Goal: Task Accomplishment & Management: Use online tool/utility

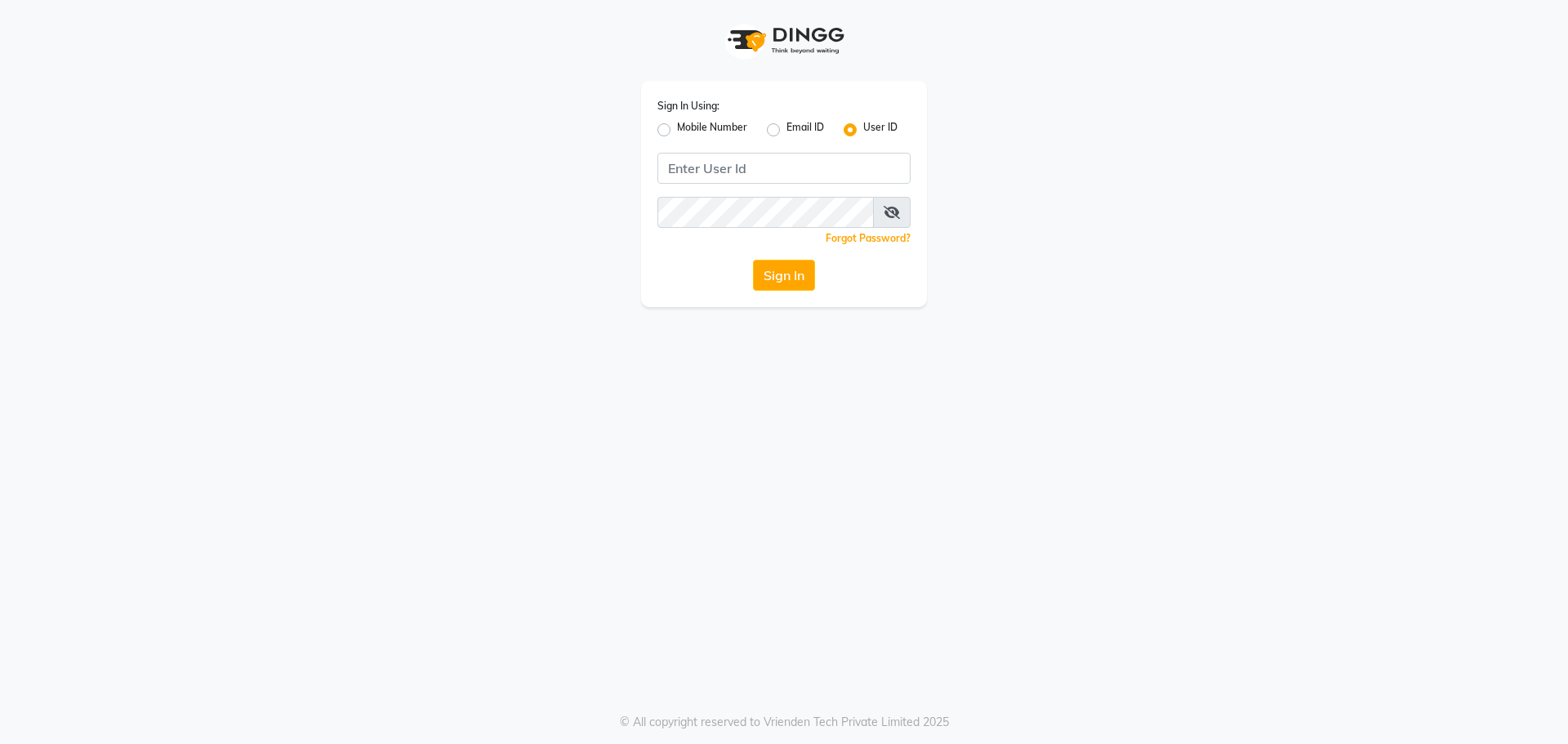
click at [677, 131] on label "Mobile Number" at bounding box center [712, 129] width 71 height 20
click at [677, 131] on input "Mobile Number" at bounding box center [682, 125] width 10 height 10
radio input "true"
radio input "false"
click at [786, 169] on input "Username" at bounding box center [810, 168] width 198 height 31
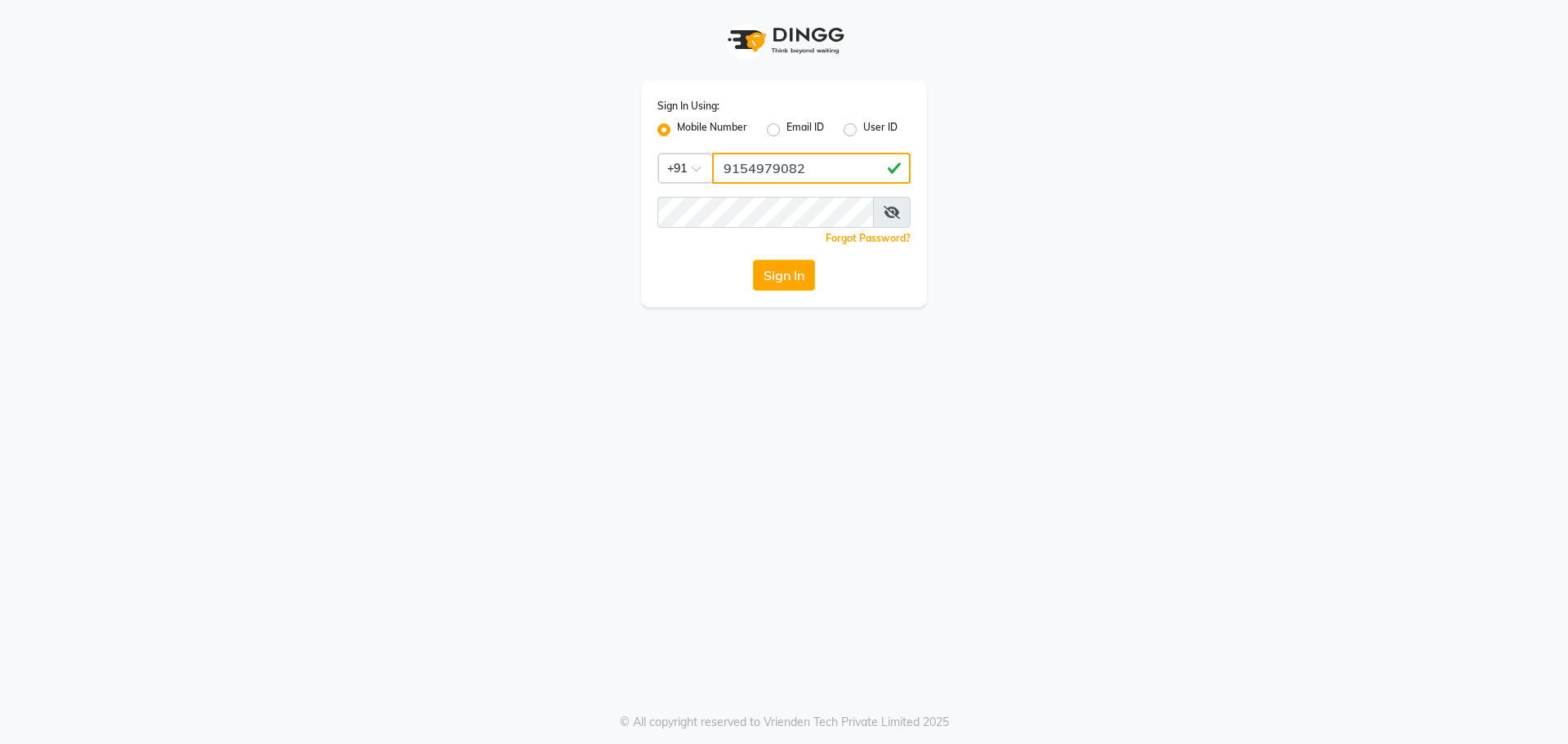
type input "9154979082"
click at [753, 259] on button "Sign In" at bounding box center [783, 275] width 62 height 31
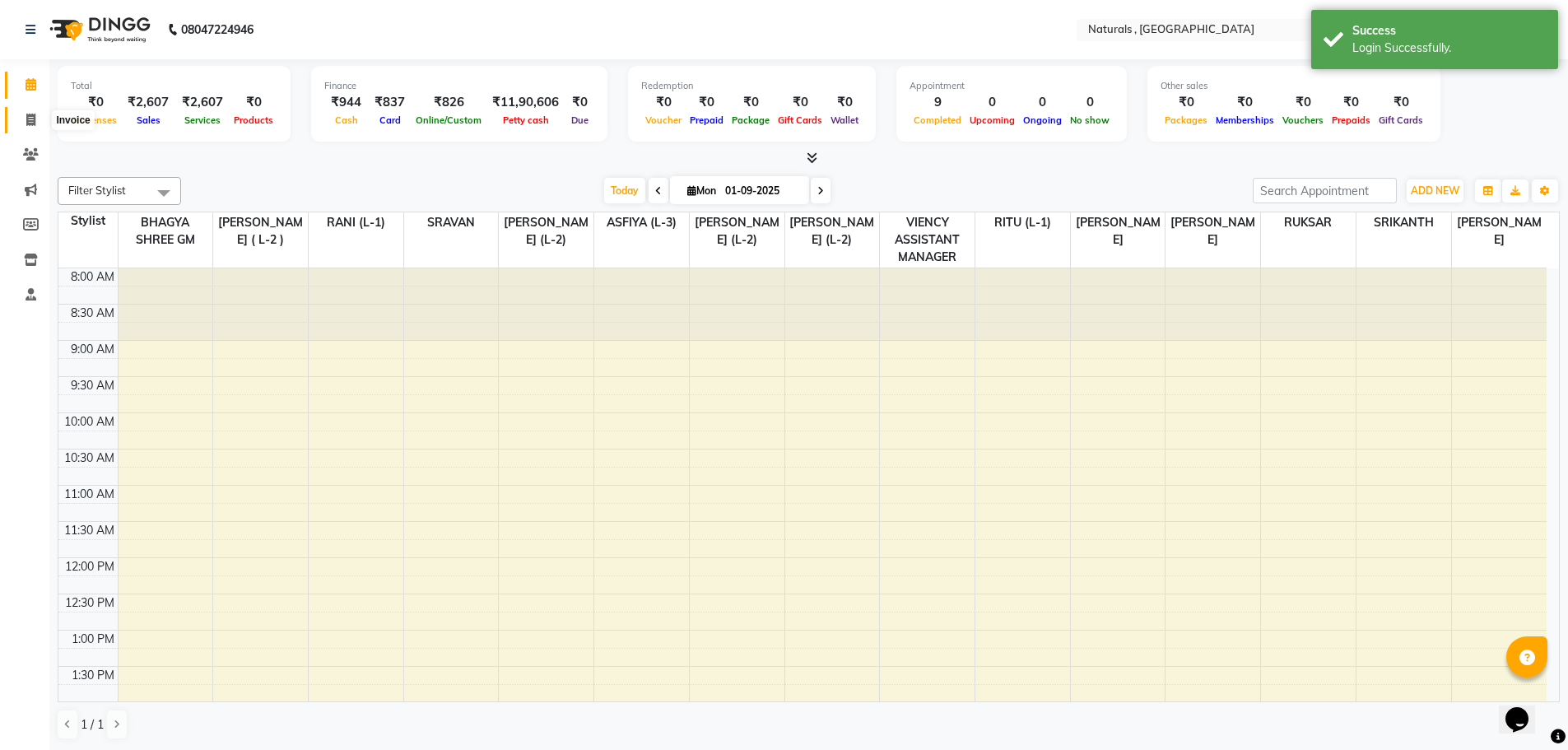
click at [37, 117] on span at bounding box center [31, 121] width 29 height 19
select select "service"
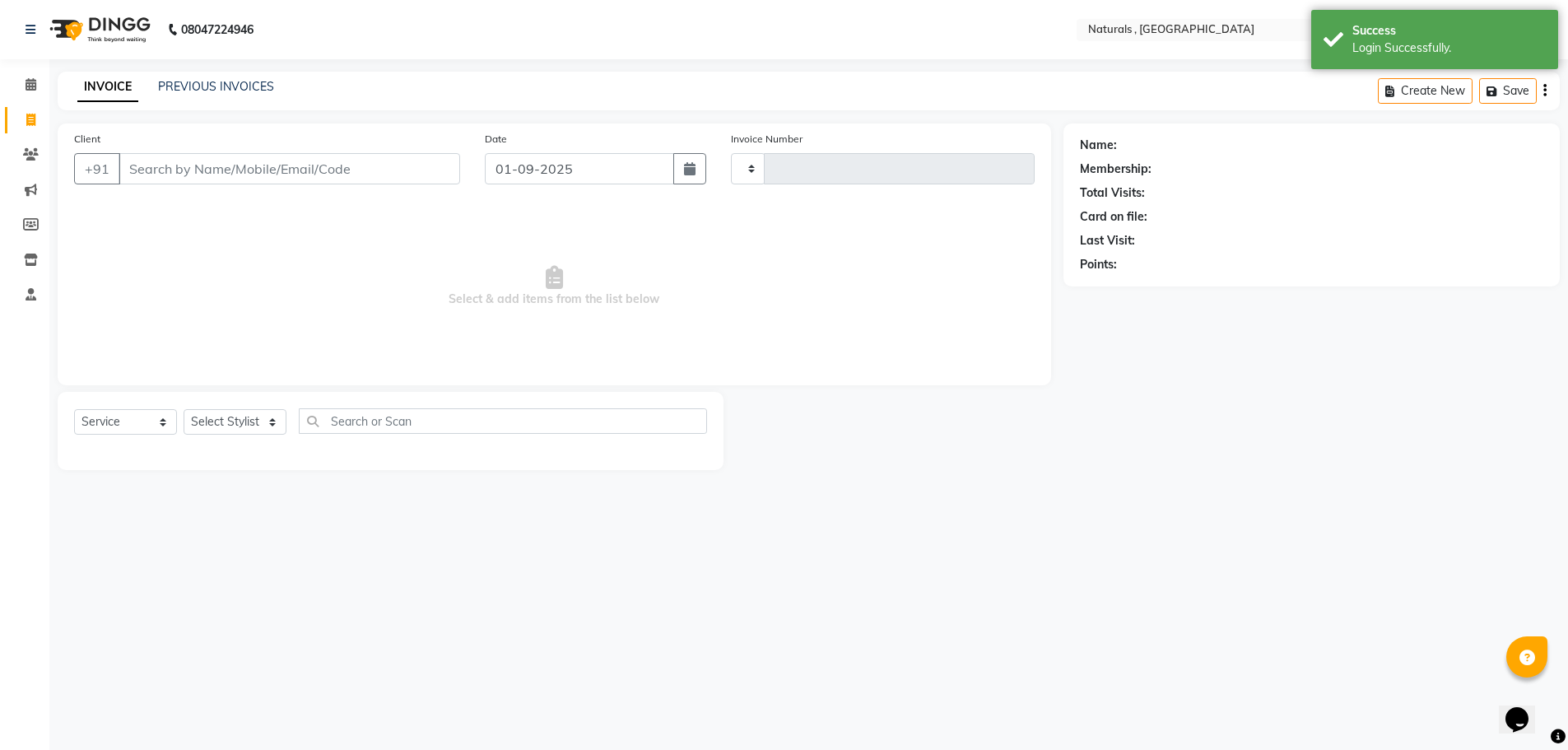
type input "3641"
select select "5818"
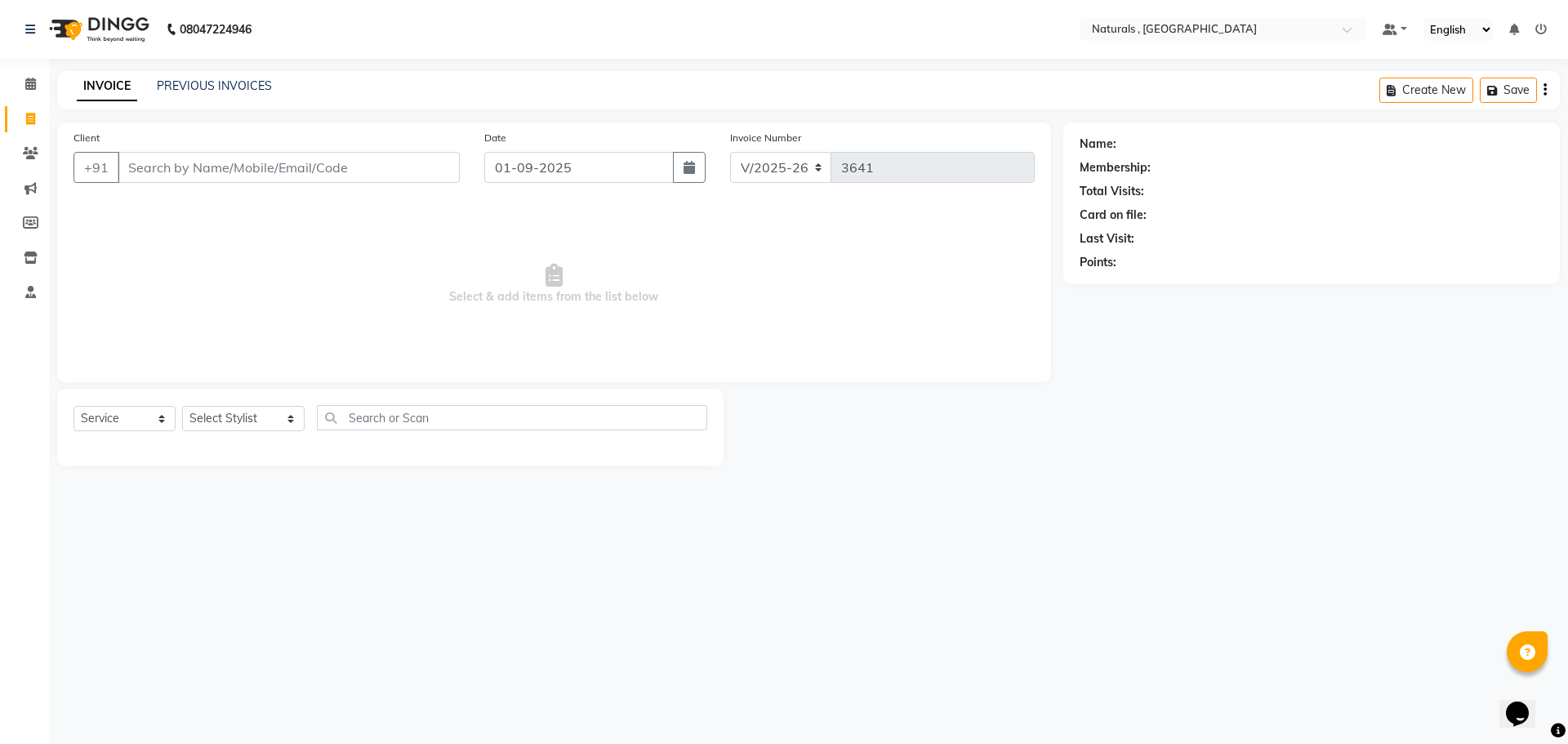
click at [619, 588] on div "08047224946 Select Location × Naturals , Vijay Nagar Colony Default Panel My Pa…" at bounding box center [784, 372] width 1568 height 744
click at [196, 80] on link "PREVIOUS INVOICES" at bounding box center [213, 85] width 115 height 14
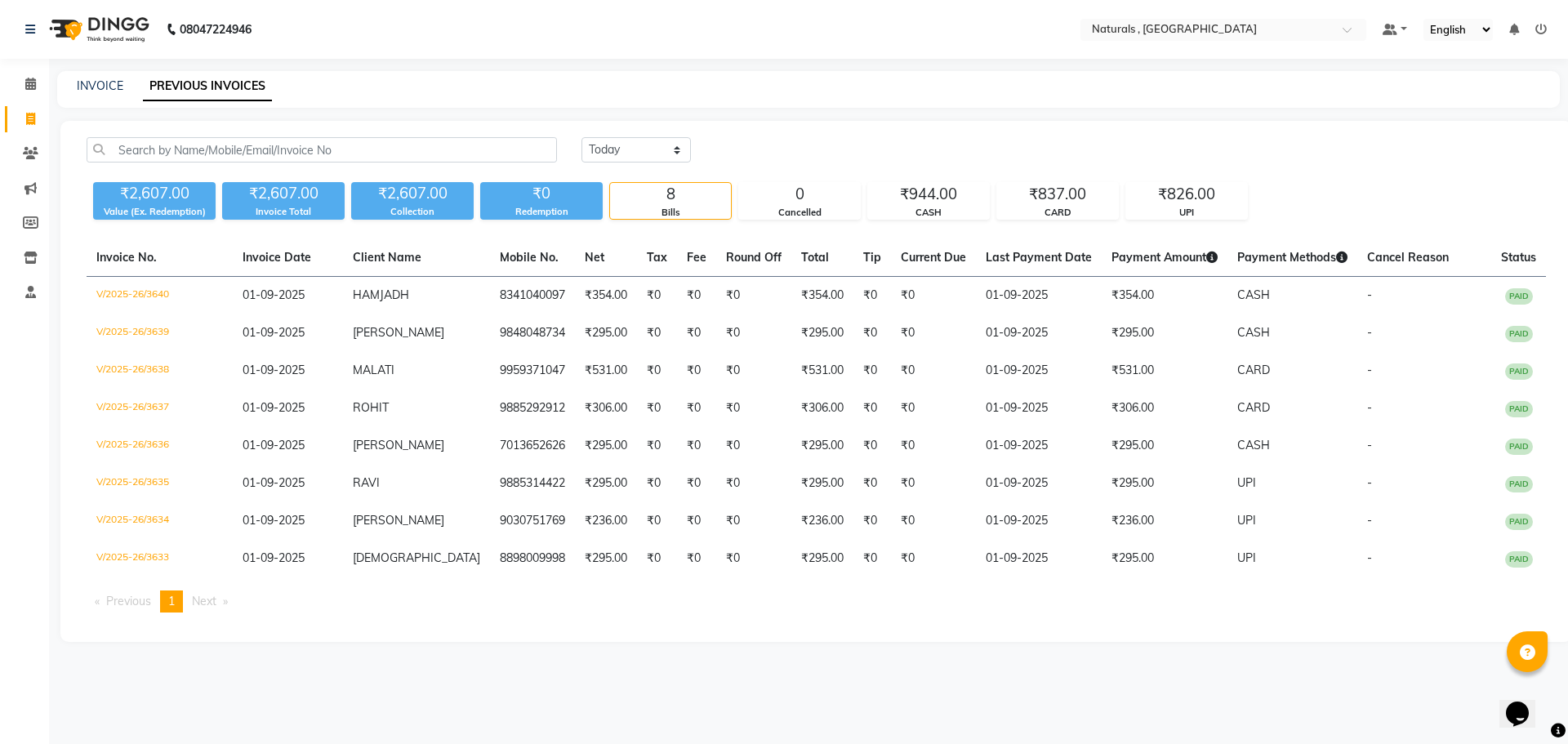
click at [562, 667] on main "INVOICE PREVIOUS INVOICES [DATE] [DATE] Custom Range ₹2,607.00 Value (Ex. Redem…" at bounding box center [809, 369] width 1519 height 595
click at [1095, 728] on div "08047224946 Select Location × Naturals , Vijay Nagar Colony Default Panel My Pa…" at bounding box center [784, 372] width 1568 height 744
